Goal: Transaction & Acquisition: Purchase product/service

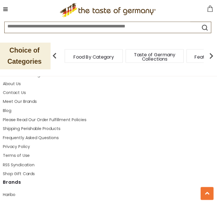
scroll to position [1675, 0]
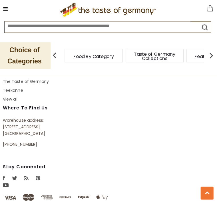
scroll to position [1815, 0]
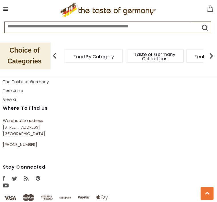
click at [113, 124] on div "Navigation Download Catalog About Us Contact Us Meet Our Brands Blog Please Rea…" at bounding box center [108, 67] width 209 height 295
click at [113, 128] on div "Navigation Download Catalog About Us Contact Us Meet Our Brands Blog Please Rea…" at bounding box center [108, 67] width 209 height 295
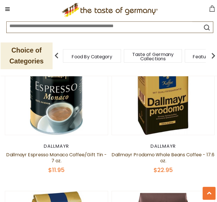
scroll to position [338, 0]
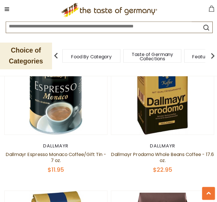
click at [134, 121] on img at bounding box center [162, 83] width 102 height 102
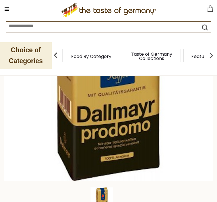
scroll to position [98, 0]
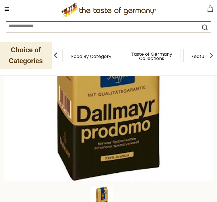
click at [172, 81] on img at bounding box center [108, 76] width 209 height 209
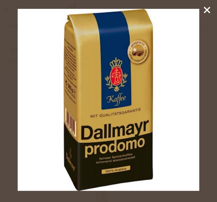
click at [93, 79] on img at bounding box center [109, 100] width 182 height 182
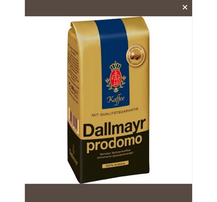
scroll to position [98, 0]
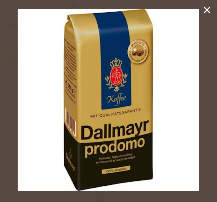
click at [149, 90] on img at bounding box center [109, 100] width 182 height 182
click at [148, 93] on img at bounding box center [109, 100] width 182 height 182
click at [215, 8] on div at bounding box center [108, 101] width 217 height 202
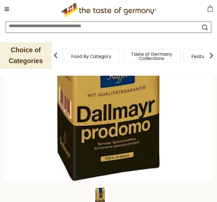
click at [213, 7] on div at bounding box center [108, 101] width 217 height 202
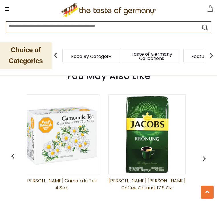
scroll to position [0, 180]
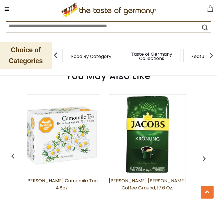
click at [122, 133] on img at bounding box center [147, 134] width 77 height 77
click at [125, 119] on img at bounding box center [147, 134] width 77 height 77
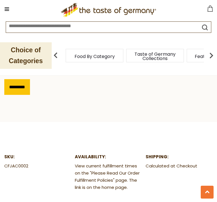
scroll to position [430, 0]
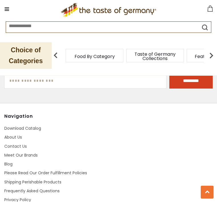
scroll to position [956, 0]
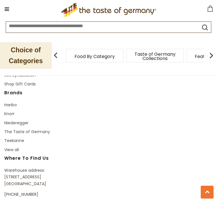
scroll to position [1098, 0]
click at [41, 129] on link "The Taste of Germany" at bounding box center [27, 132] width 46 height 6
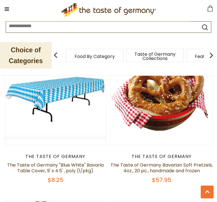
scroll to position [338, 0]
